Goal: Task Accomplishment & Management: Manage account settings

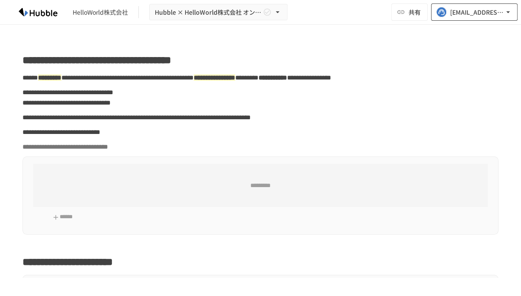
click at [510, 13] on icon "button" at bounding box center [507, 12] width 9 height 9
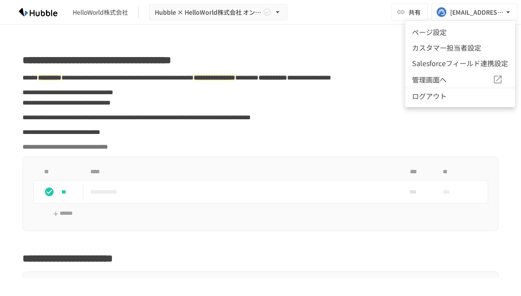
click at [440, 80] on span "管理画面へ" at bounding box center [452, 79] width 80 height 11
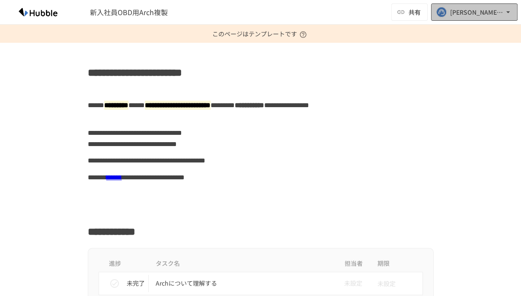
click at [509, 11] on icon "button" at bounding box center [507, 12] width 9 height 9
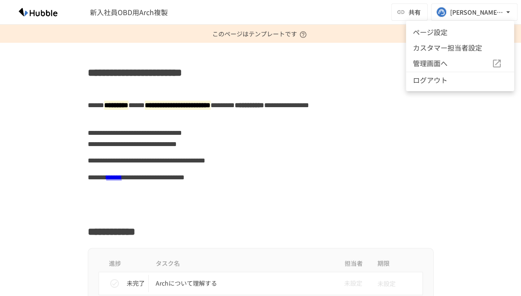
click at [362, 64] on div at bounding box center [260, 148] width 521 height 296
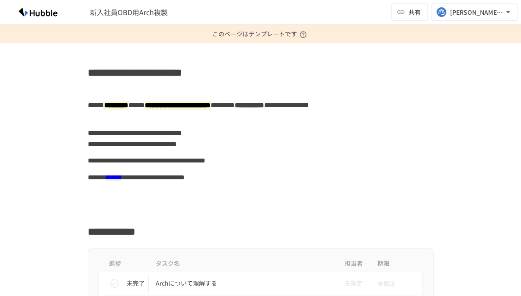
click at [131, 16] on span "新入社員OBD用Arch複製" at bounding box center [129, 12] width 78 height 10
click at [509, 17] on button "[EMAIL_ADDRESS][DOMAIN_NAME]" at bounding box center [474, 11] width 86 height 17
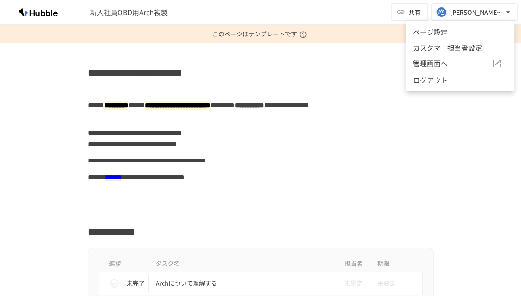
click at [375, 54] on div at bounding box center [260, 148] width 521 height 296
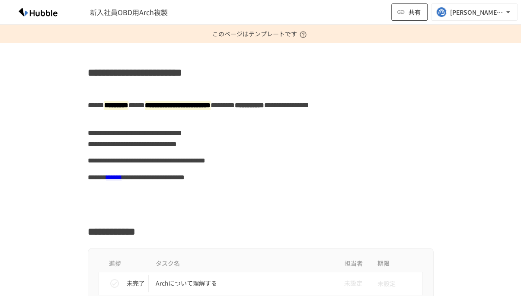
click at [422, 13] on button "共有" at bounding box center [409, 11] width 36 height 17
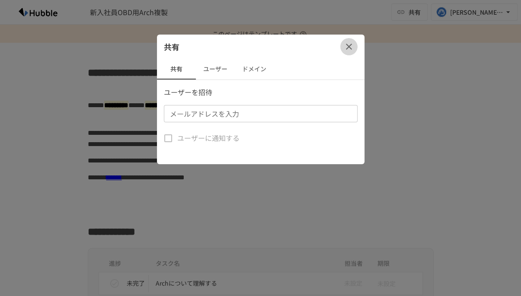
click at [350, 45] on icon "button" at bounding box center [349, 47] width 6 height 6
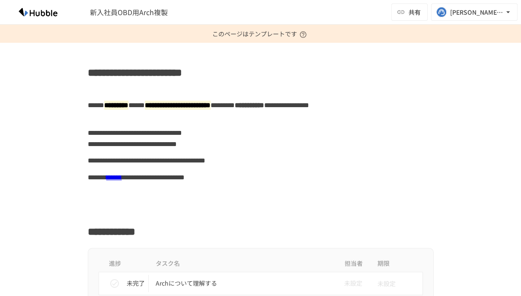
click at [116, 12] on span "新入社員OBD用Arch複製" at bounding box center [129, 12] width 78 height 10
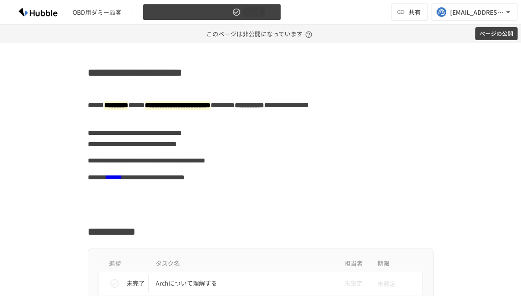
click at [258, 14] on span "非公開" at bounding box center [253, 12] width 22 height 9
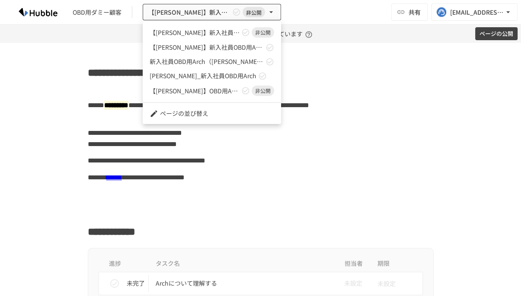
click at [340, 22] on div at bounding box center [260, 148] width 521 height 296
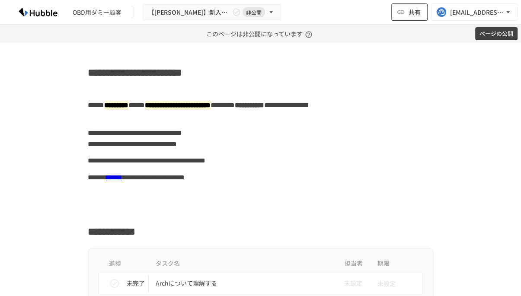
click at [407, 10] on button "共有" at bounding box center [409, 11] width 36 height 17
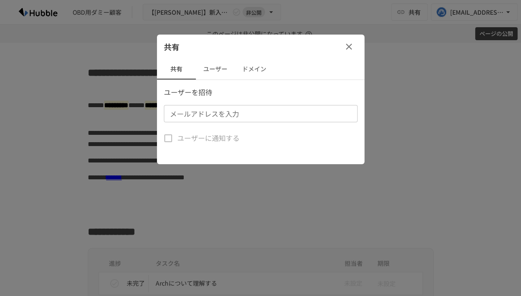
click at [242, 68] on button "ドメイン" at bounding box center [254, 69] width 39 height 21
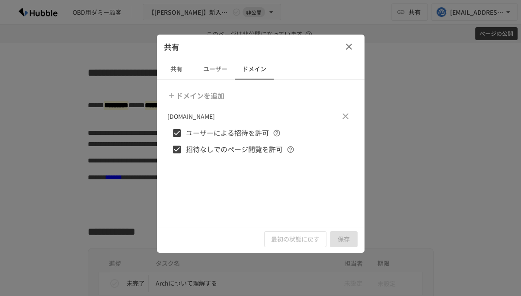
click at [172, 73] on button "共有" at bounding box center [176, 69] width 39 height 21
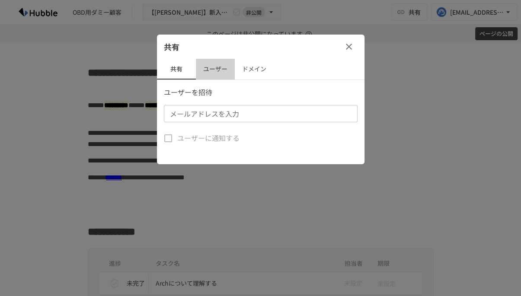
click at [202, 70] on button "ユーザー" at bounding box center [215, 69] width 39 height 21
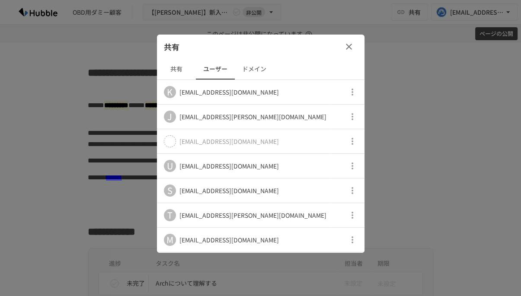
click at [350, 50] on icon "button" at bounding box center [348, 46] width 10 height 10
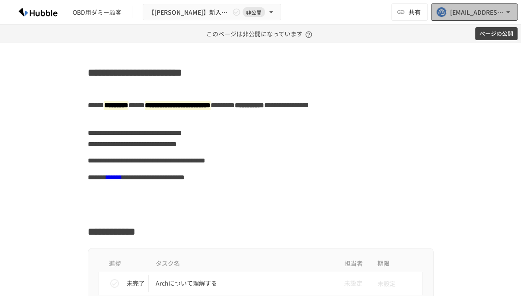
click at [511, 17] on button "[EMAIL_ADDRESS][DOMAIN_NAME]" at bounding box center [474, 11] width 86 height 17
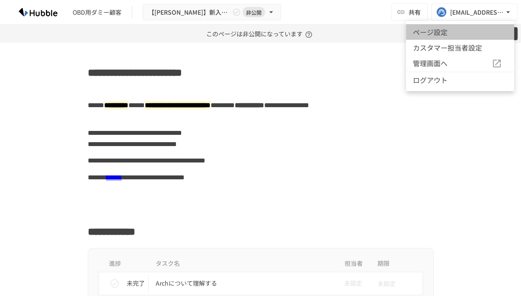
click at [457, 32] on li "ページ設定" at bounding box center [460, 32] width 108 height 16
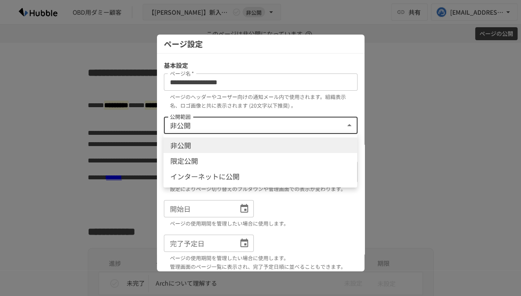
click at [283, 123] on body "**********" at bounding box center [260, 148] width 521 height 296
click at [265, 156] on li "限定公開" at bounding box center [260, 161] width 194 height 16
type input "****"
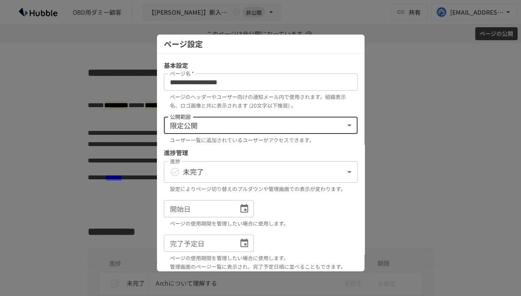
scroll to position [105, 0]
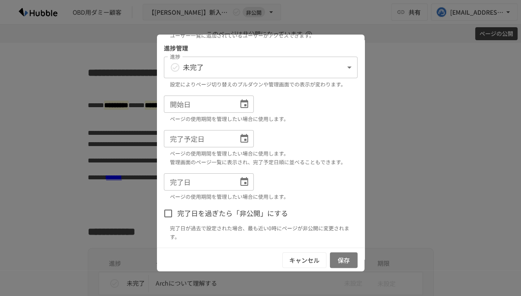
click at [340, 258] on button "保存" at bounding box center [344, 260] width 28 height 16
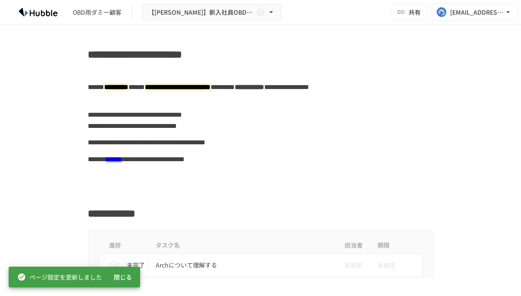
click at [147, 55] on h2 "**********" at bounding box center [261, 52] width 346 height 20
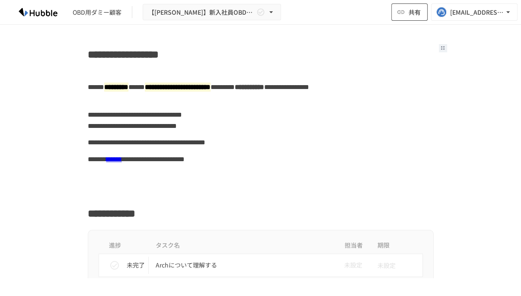
click at [416, 16] on span "共有" at bounding box center [414, 12] width 12 height 10
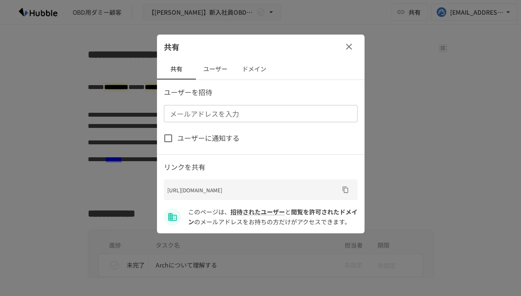
click at [346, 193] on icon "URLをコピー" at bounding box center [345, 189] width 7 height 7
click at [347, 48] on icon "button" at bounding box center [349, 47] width 6 height 6
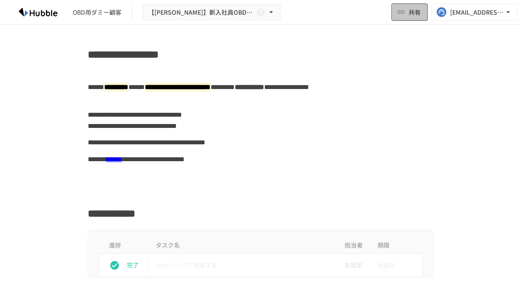
click at [420, 12] on span "共有" at bounding box center [414, 12] width 12 height 10
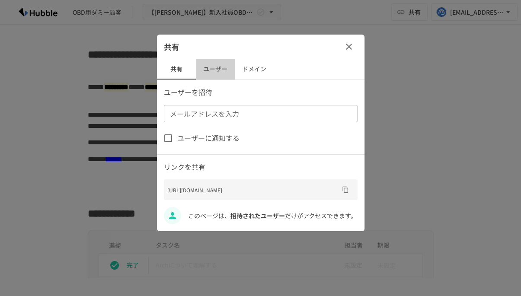
click at [213, 71] on button "ユーザー" at bounding box center [215, 69] width 39 height 21
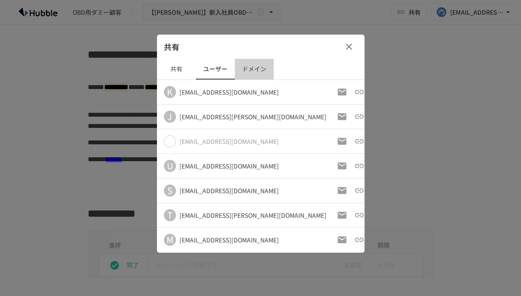
click at [250, 65] on button "ドメイン" at bounding box center [254, 69] width 39 height 21
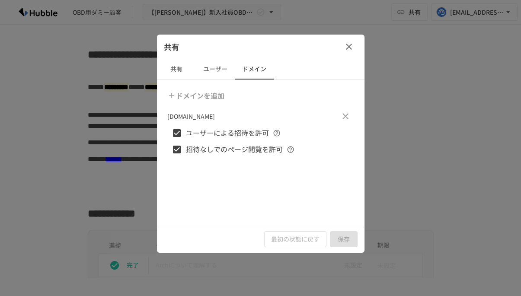
click at [350, 48] on icon "button" at bounding box center [349, 47] width 6 height 6
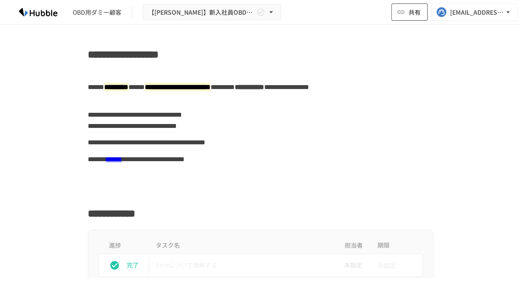
click at [414, 13] on span "共有" at bounding box center [414, 12] width 12 height 10
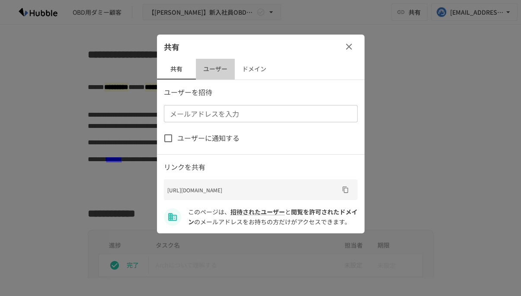
click at [215, 70] on button "ユーザー" at bounding box center [215, 69] width 39 height 21
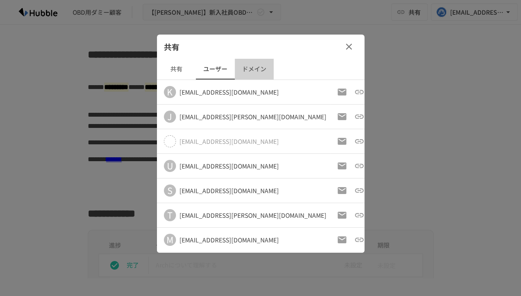
click at [249, 68] on button "ドメイン" at bounding box center [254, 69] width 39 height 21
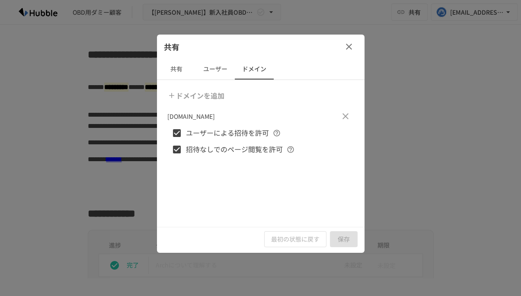
click at [356, 43] on div "共有" at bounding box center [260, 47] width 207 height 24
click at [345, 44] on icon "button" at bounding box center [348, 46] width 10 height 10
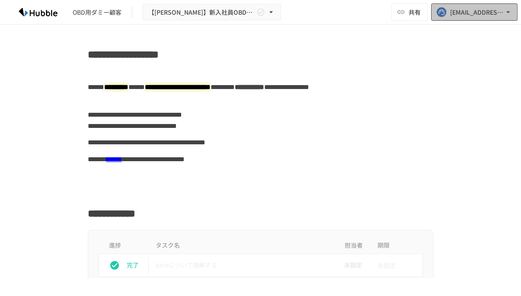
click at [505, 13] on icon "button" at bounding box center [507, 12] width 9 height 9
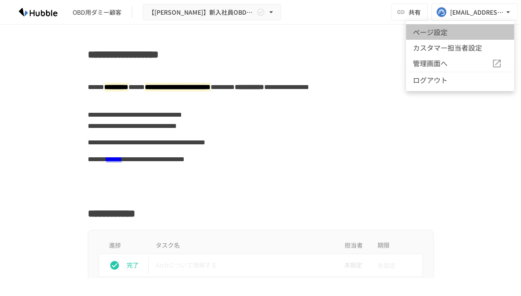
click at [462, 30] on li "ページ設定" at bounding box center [460, 32] width 108 height 16
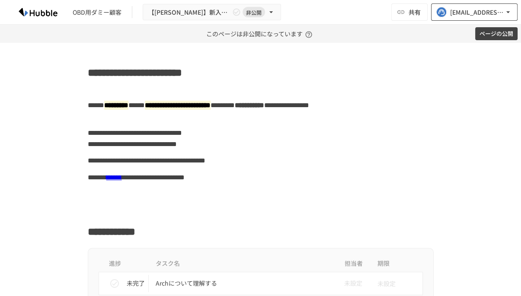
click at [489, 13] on div "[EMAIL_ADDRESS][DOMAIN_NAME]" at bounding box center [477, 12] width 54 height 11
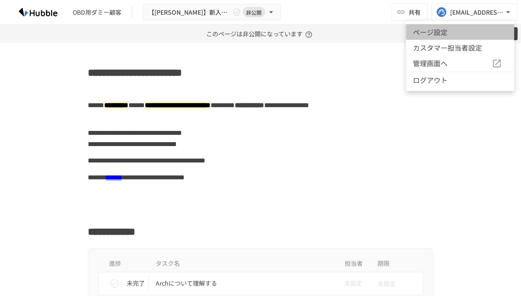
click at [459, 26] on li "ページ設定" at bounding box center [460, 32] width 108 height 16
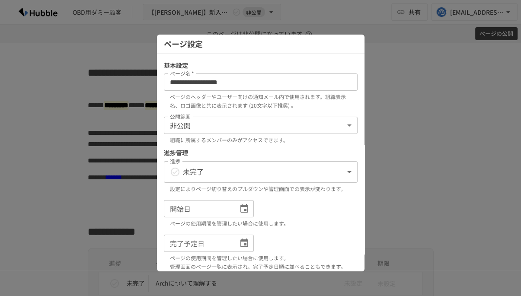
click at [279, 122] on body "**********" at bounding box center [260, 148] width 521 height 296
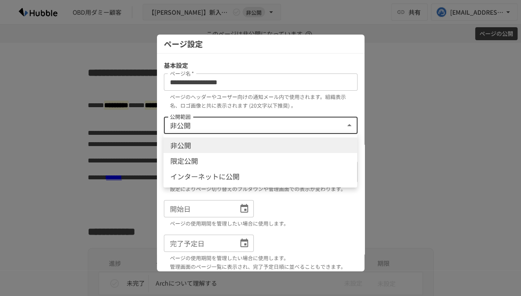
click at [260, 159] on li "限定公開" at bounding box center [260, 161] width 194 height 16
type input "****"
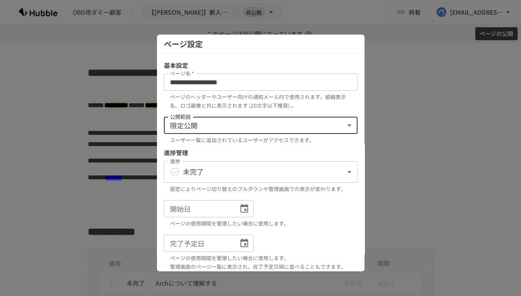
scroll to position [105, 0]
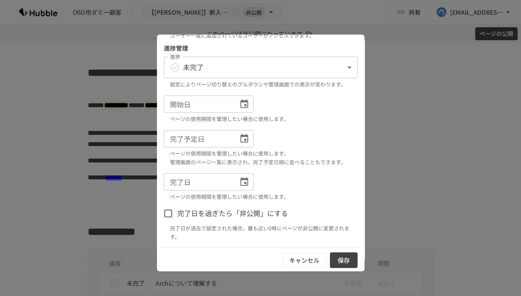
click at [339, 259] on button "保存" at bounding box center [344, 260] width 28 height 16
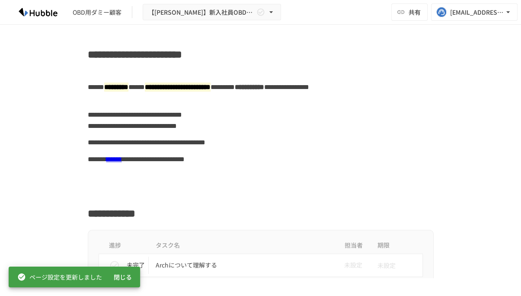
click at [150, 56] on h2 "**********" at bounding box center [261, 52] width 346 height 20
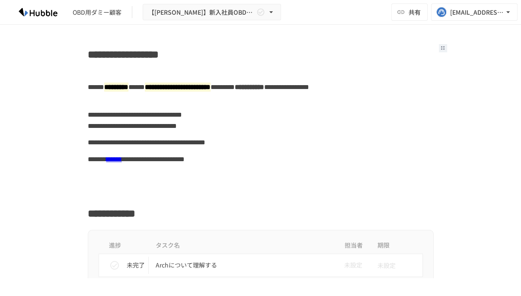
click at [410, 18] on button "共有" at bounding box center [409, 11] width 36 height 17
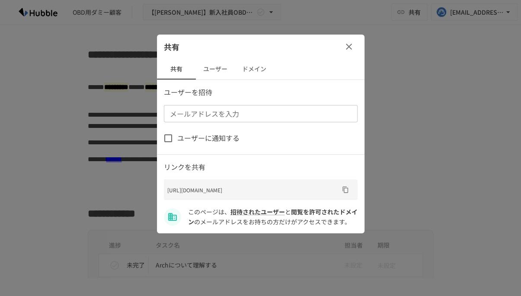
click at [346, 188] on icon "URLをコピー" at bounding box center [345, 189] width 7 height 7
